Goal: Task Accomplishment & Management: Manage account settings

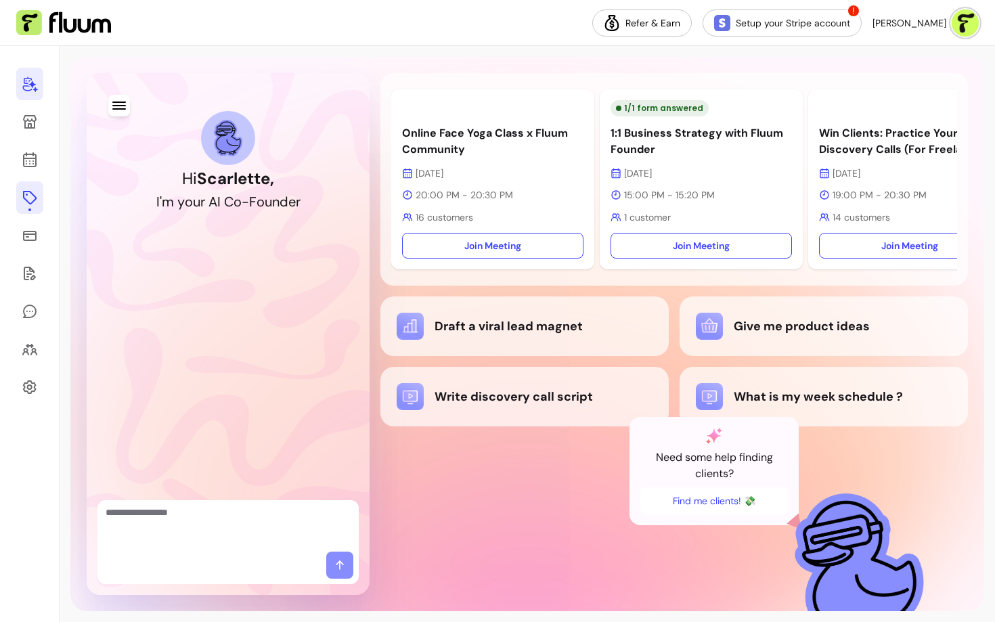
click at [28, 202] on icon at bounding box center [30, 198] width 14 height 14
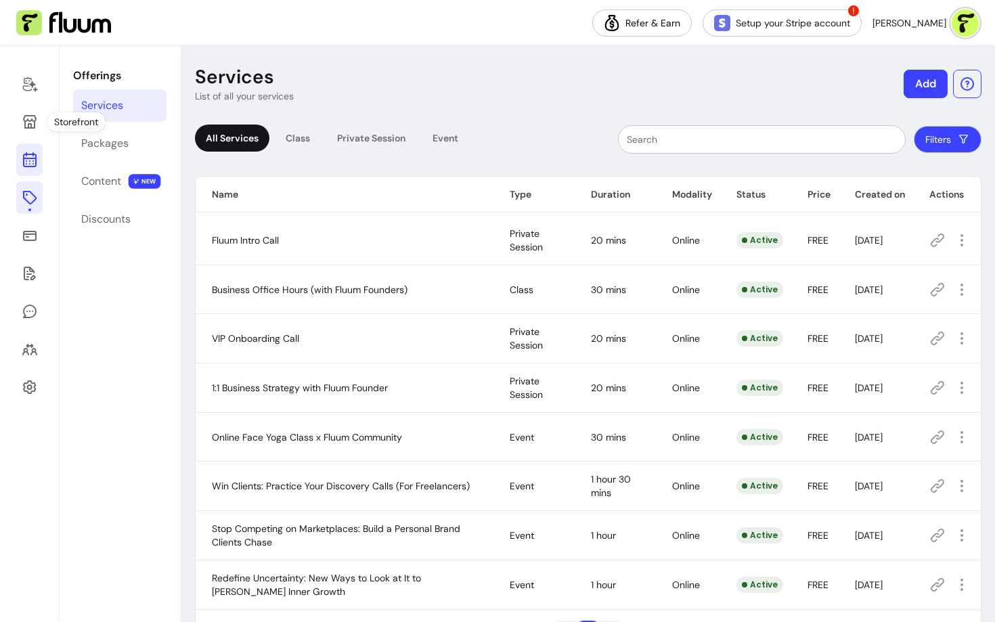
click at [28, 156] on icon at bounding box center [30, 160] width 16 height 16
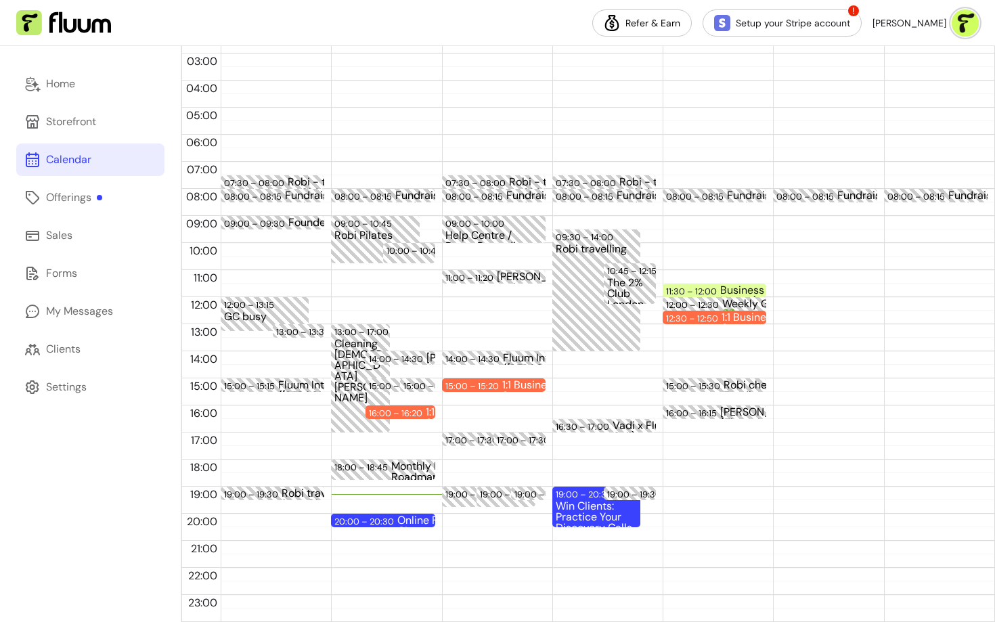
scroll to position [161, 0]
click at [383, 519] on div "20:00 – 20:30" at bounding box center [365, 522] width 63 height 13
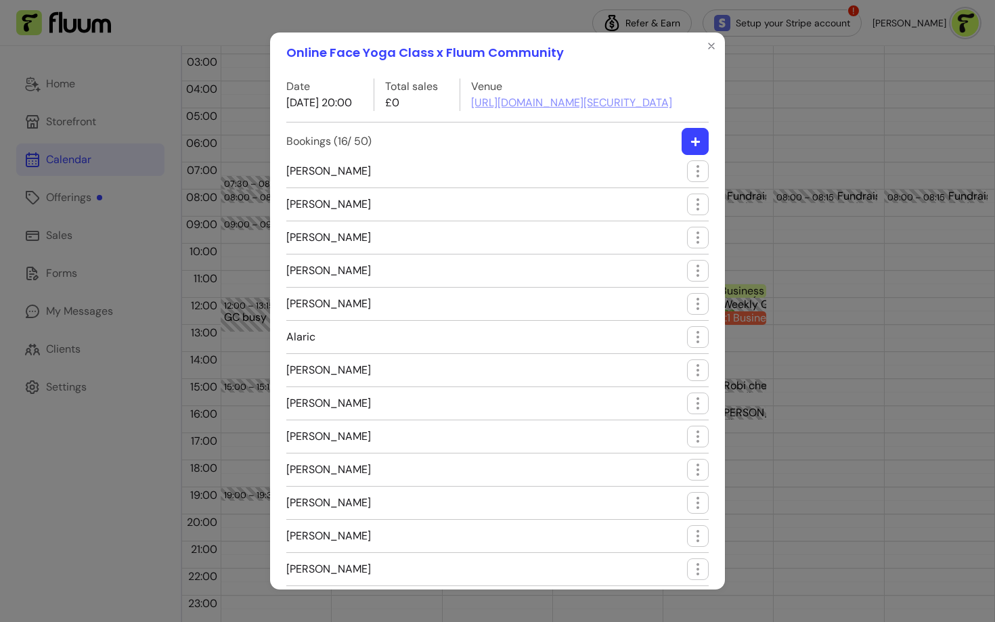
scroll to position [28, 0]
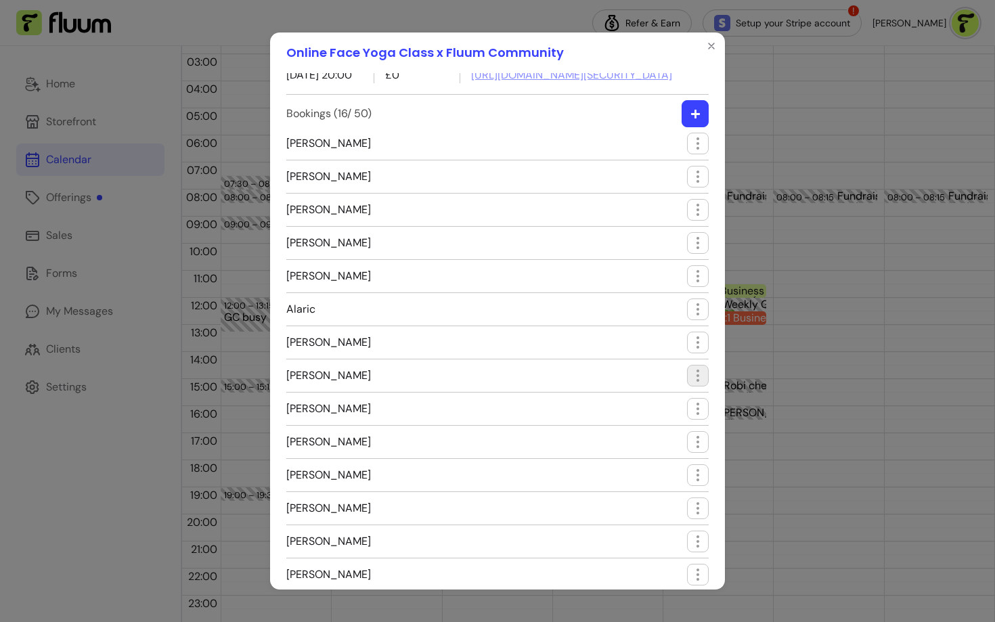
click at [694, 384] on icon "button" at bounding box center [697, 375] width 16 height 16
click at [617, 464] on span "Edit booking" at bounding box center [648, 464] width 99 height 14
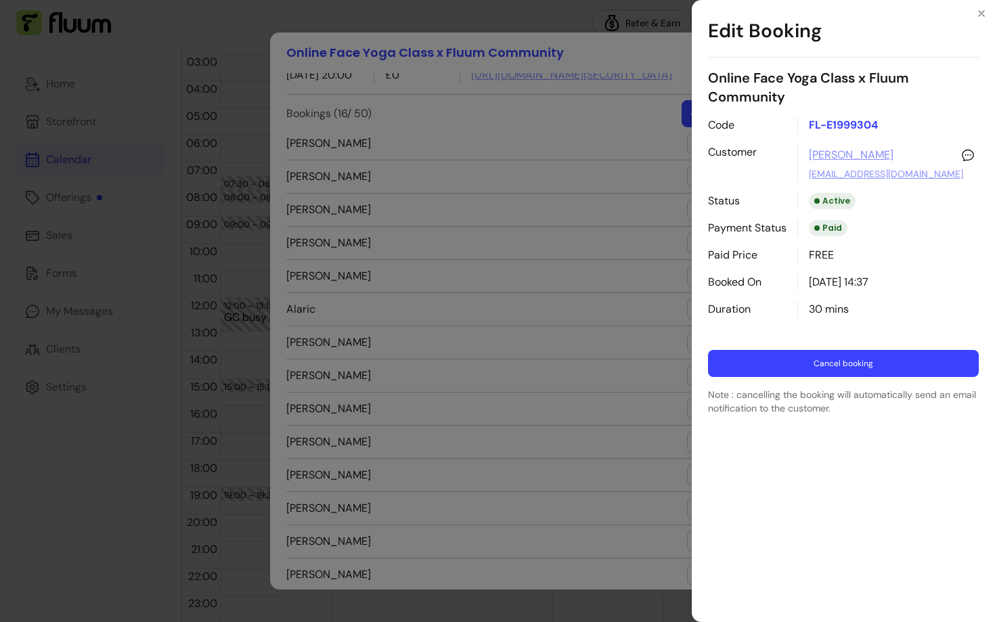
click at [804, 357] on button "Cancel booking" at bounding box center [843, 363] width 271 height 27
